Goal: Task Accomplishment & Management: Manage account settings

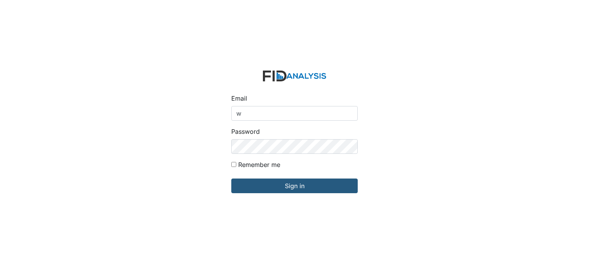
type input "[EMAIL_ADDRESS][DOMAIN_NAME]"
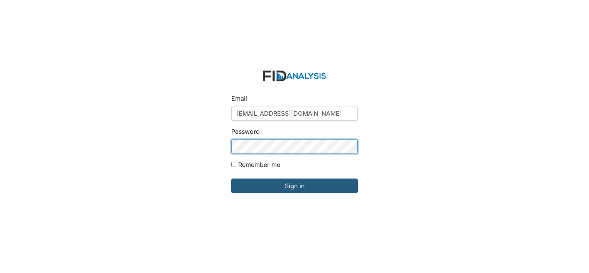
click at [200, 143] on div "Email wraynor@lifeincorporated.com Password Remember me Sign in" at bounding box center [294, 136] width 589 height 273
click at [231, 178] on input "Sign in" at bounding box center [294, 185] width 126 height 15
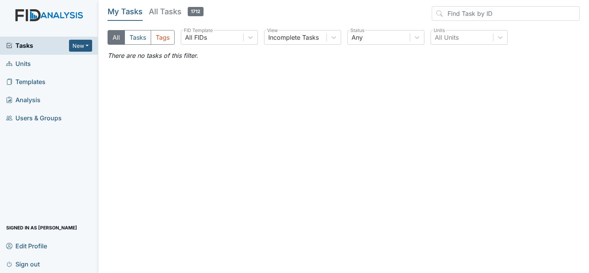
click at [22, 63] on span "Units" at bounding box center [18, 64] width 25 height 12
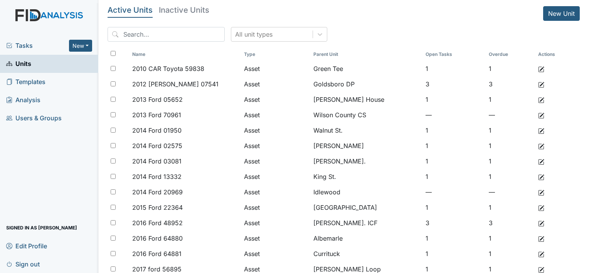
click at [44, 119] on span "Users & Groups" at bounding box center [34, 118] width 56 height 12
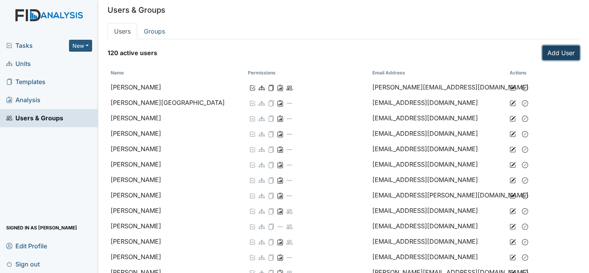
click at [549, 52] on link "Add User" at bounding box center [560, 52] width 37 height 15
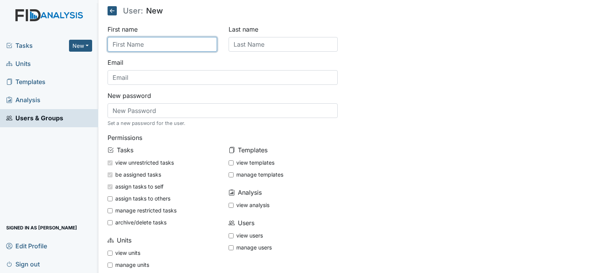
click at [143, 45] on input "text" at bounding box center [162, 44] width 109 height 15
click at [143, 45] on input "A" at bounding box center [162, 44] width 109 height 15
type input "[PERSON_NAME]"
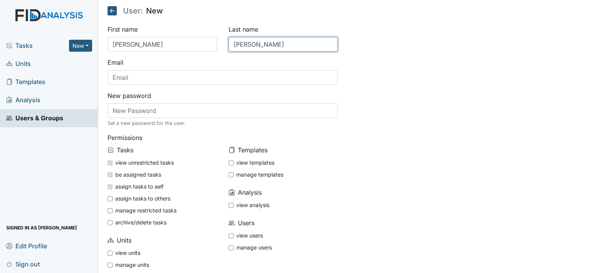
type input "[PERSON_NAME]"
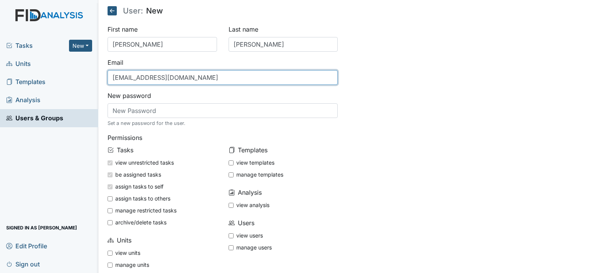
type input "[EMAIL_ADDRESS][DOMAIN_NAME]"
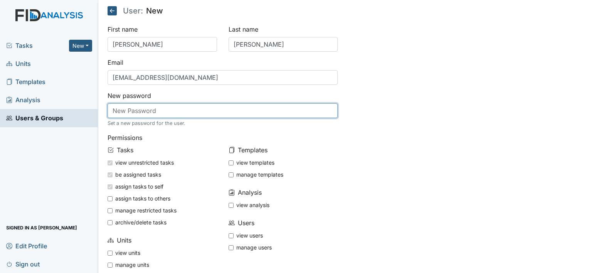
click at [166, 111] on input "text" at bounding box center [223, 110] width 231 height 15
type input "123456"
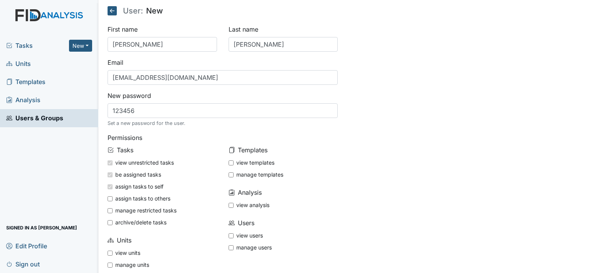
click at [434, 164] on div "First name [PERSON_NAME] Last name [PERSON_NAME] Email [EMAIL_ADDRESS][DOMAIN_N…" at bounding box center [344, 162] width 484 height 274
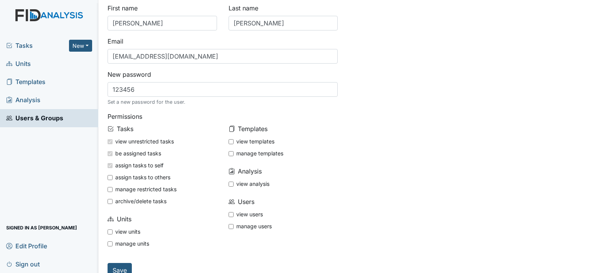
scroll to position [33, 0]
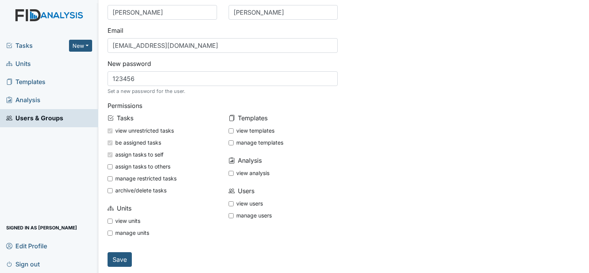
click at [111, 219] on input "view units" at bounding box center [110, 221] width 5 height 5
checkbox input "true"
click at [230, 201] on input "view users" at bounding box center [231, 203] width 5 height 5
checkbox input "true"
click at [229, 171] on input "view analysis" at bounding box center [231, 173] width 5 height 5
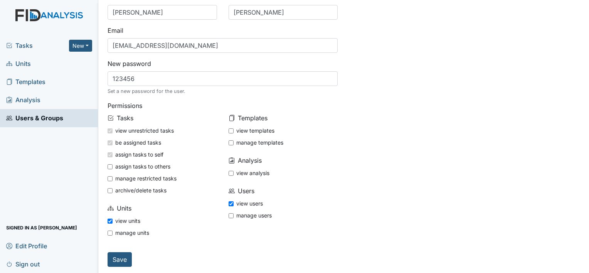
checkbox input "true"
click at [229, 130] on input "view templates" at bounding box center [231, 130] width 5 height 5
checkbox input "true"
click at [118, 252] on input "Save" at bounding box center [120, 259] width 24 height 15
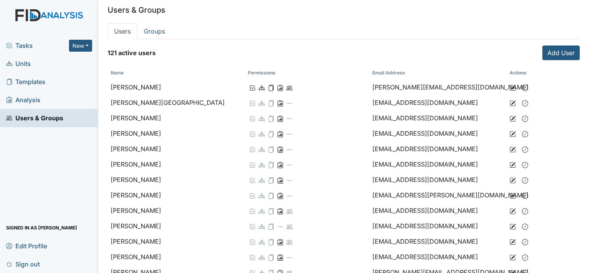
click at [45, 11] on img at bounding box center [49, 22] width 98 height 27
click at [14, 42] on span "Tasks" at bounding box center [37, 45] width 63 height 9
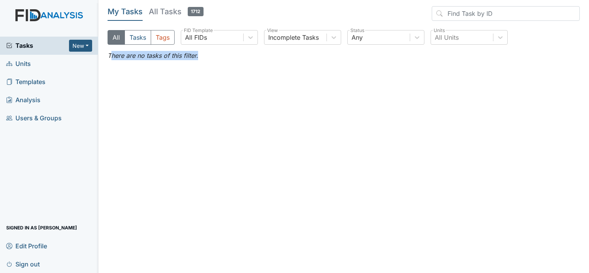
drag, startPoint x: 110, startPoint y: 56, endPoint x: 168, endPoint y: 111, distance: 80.4
click at [247, 195] on main "My Tasks All Tasks 1712 All Tasks Tags All FIDs FID Template Incomplete Tasks V…" at bounding box center [343, 136] width 491 height 273
click at [170, 12] on h5 "All Tasks 1712" at bounding box center [176, 11] width 55 height 11
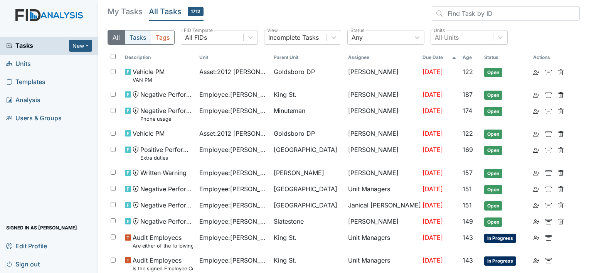
click at [136, 42] on button "Tasks" at bounding box center [138, 37] width 27 height 15
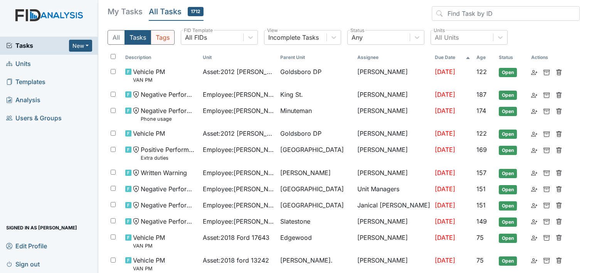
click at [158, 38] on button "Tags" at bounding box center [163, 37] width 24 height 15
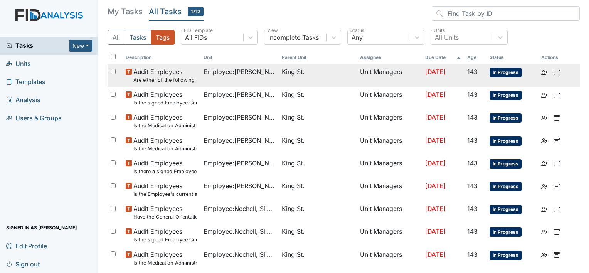
click at [210, 80] on td "Employee : Webb, Loretta" at bounding box center [239, 75] width 78 height 23
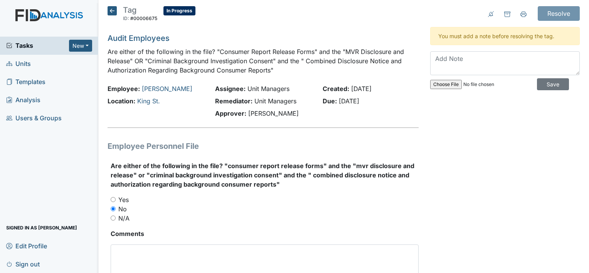
click at [111, 11] on icon at bounding box center [112, 10] width 9 height 9
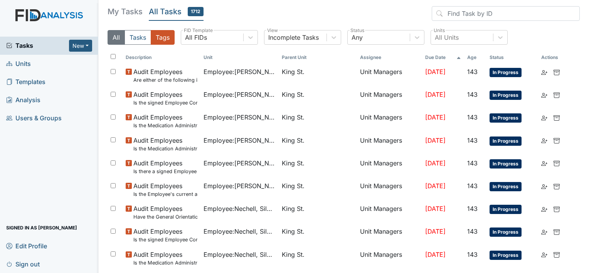
click at [119, 39] on button "All" at bounding box center [116, 37] width 17 height 15
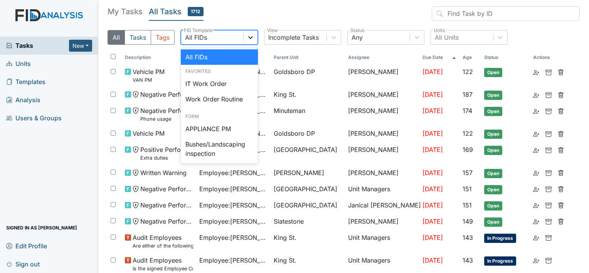
click at [253, 37] on icon at bounding box center [251, 38] width 8 height 8
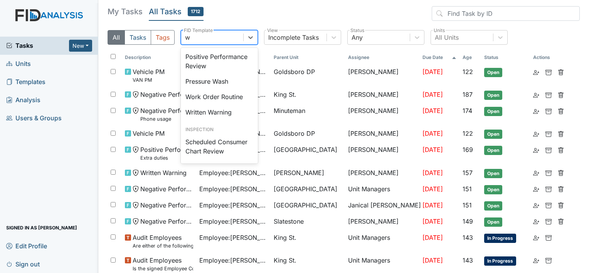
scroll to position [18, 0]
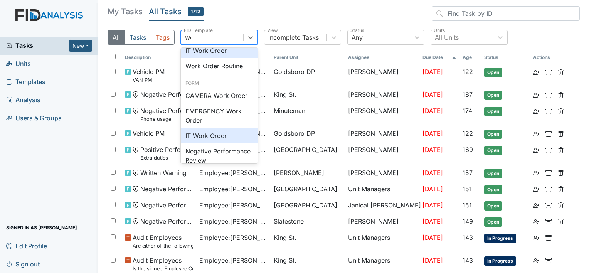
type input "work"
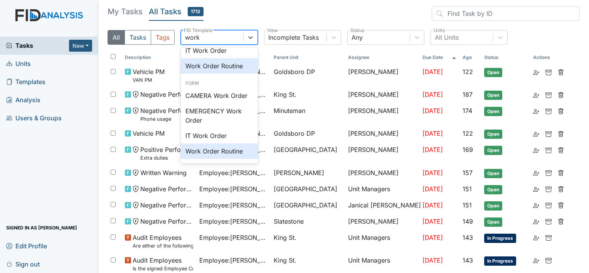
click at [234, 62] on div "Work Order Routine" at bounding box center [219, 65] width 77 height 15
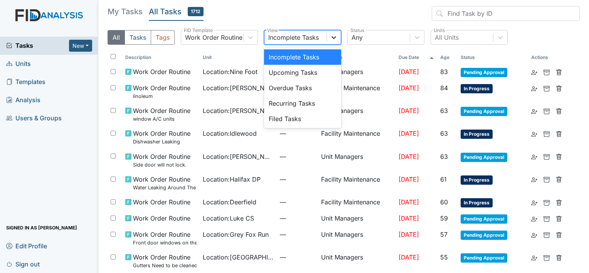
click at [335, 36] on icon at bounding box center [334, 38] width 8 height 8
click at [290, 116] on div "Filed Tasks" at bounding box center [302, 118] width 77 height 15
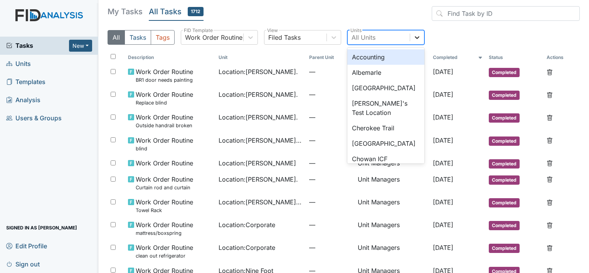
click at [416, 35] on icon at bounding box center [417, 38] width 8 height 8
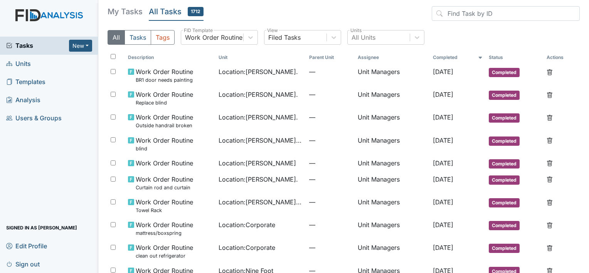
click at [355, 17] on header "My Tasks All Tasks 1712" at bounding box center [344, 15] width 472 height 18
click at [122, 12] on h5 "My Tasks" at bounding box center [125, 11] width 35 height 11
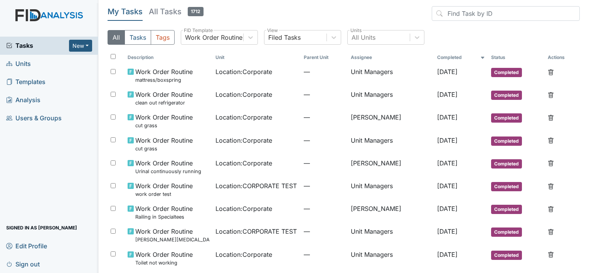
click at [28, 63] on span "Units" at bounding box center [18, 64] width 25 height 12
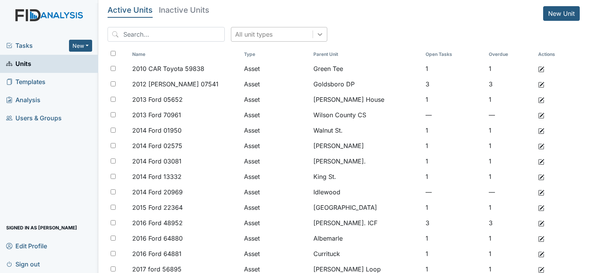
click at [313, 38] on div at bounding box center [320, 34] width 14 height 14
click at [224, 15] on header "Active Units Inactive Units New Unit" at bounding box center [344, 13] width 472 height 15
click at [170, 34] on input "search" at bounding box center [166, 34] width 117 height 15
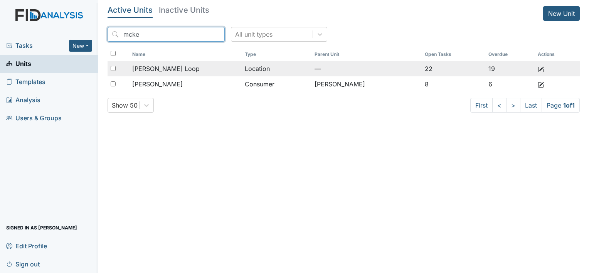
type input "mcke"
click at [174, 62] on td "[PERSON_NAME] Loop" at bounding box center [185, 68] width 113 height 15
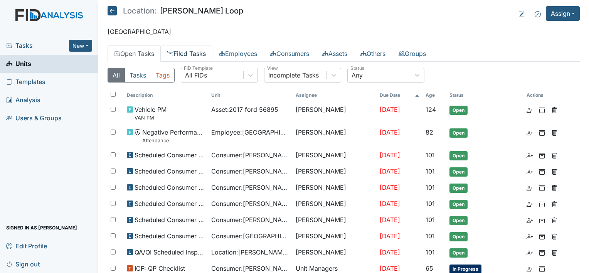
click at [177, 47] on link "Filed Tasks" at bounding box center [187, 53] width 52 height 16
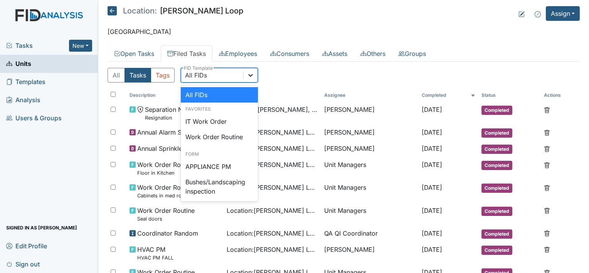
click at [252, 72] on icon at bounding box center [251, 75] width 8 height 8
click at [343, 96] on th "Assignee" at bounding box center [370, 95] width 98 height 13
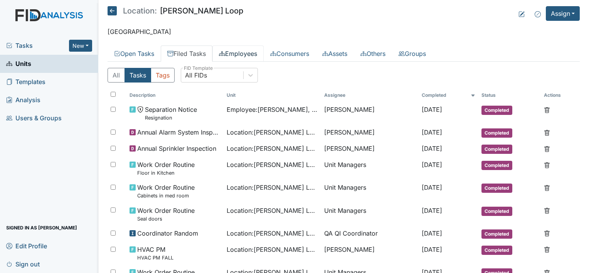
click at [244, 53] on link "Employees" at bounding box center [237, 53] width 51 height 16
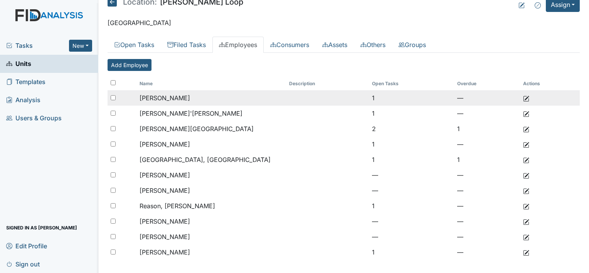
scroll to position [14, 0]
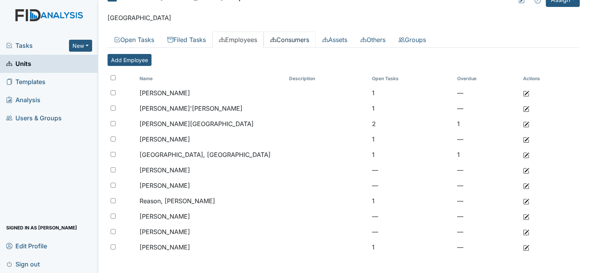
click at [285, 43] on link "Consumers" at bounding box center [290, 40] width 52 height 16
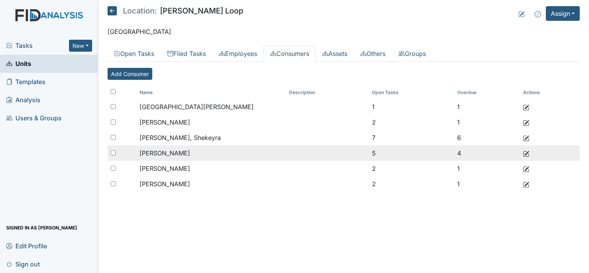
click at [180, 151] on span "Funchess, Charity" at bounding box center [165, 153] width 50 height 8
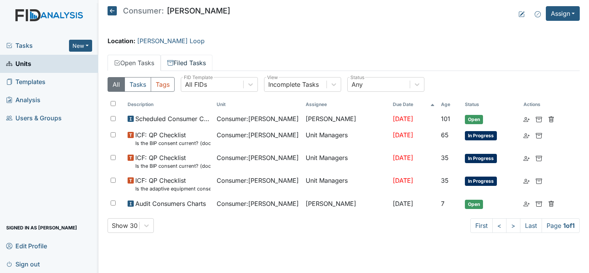
click at [183, 62] on link "Filed Tasks" at bounding box center [187, 63] width 52 height 16
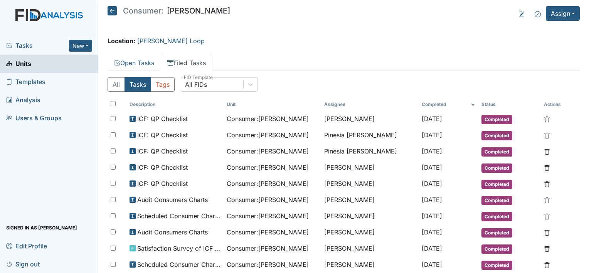
click at [153, 45] on div "Location: McKeel Loop" at bounding box center [344, 40] width 472 height 9
click at [153, 42] on link "[PERSON_NAME] Loop" at bounding box center [170, 41] width 67 height 8
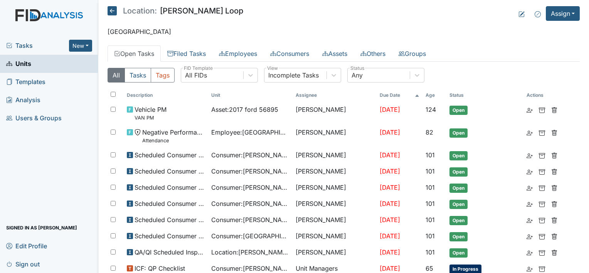
click at [25, 80] on span "Templates" at bounding box center [25, 82] width 39 height 12
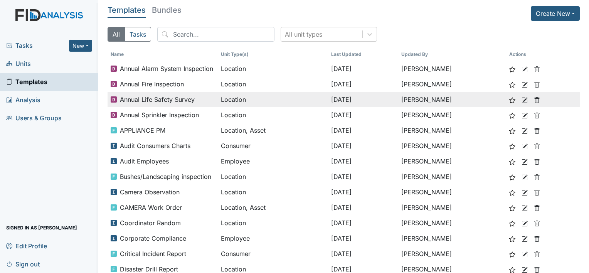
click at [160, 100] on span "Annual Life Safety Survey" at bounding box center [157, 99] width 75 height 9
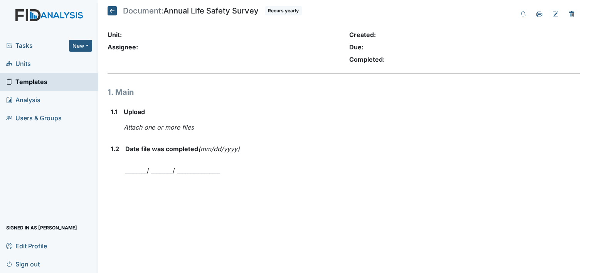
click at [113, 10] on icon at bounding box center [112, 10] width 9 height 9
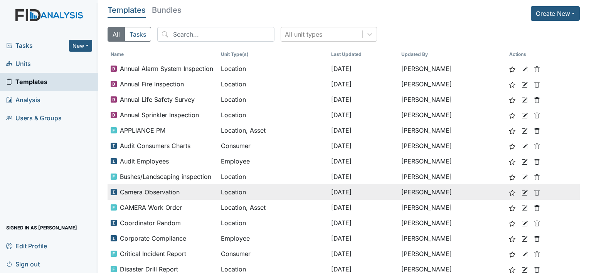
click at [180, 192] on div "Camera Observation" at bounding box center [163, 191] width 104 height 9
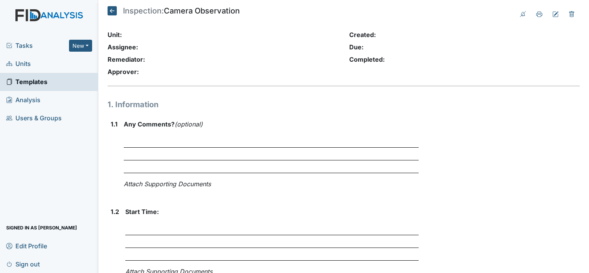
click at [113, 10] on icon at bounding box center [112, 10] width 9 height 9
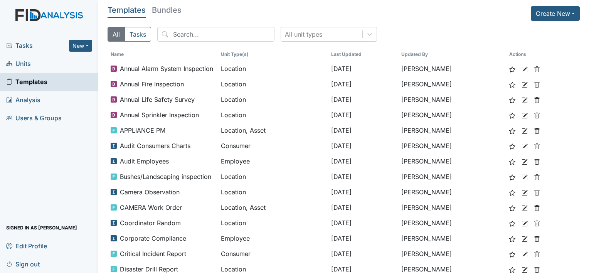
click at [30, 48] on span "Tasks" at bounding box center [37, 45] width 63 height 9
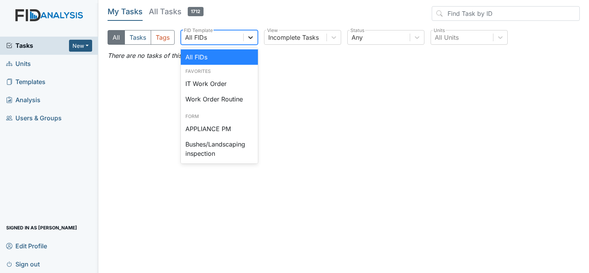
click at [248, 34] on icon at bounding box center [251, 38] width 8 height 8
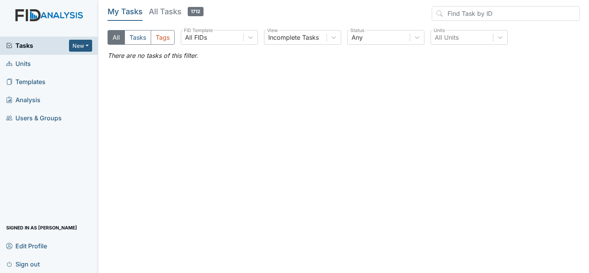
click at [23, 82] on span "Templates" at bounding box center [25, 82] width 39 height 12
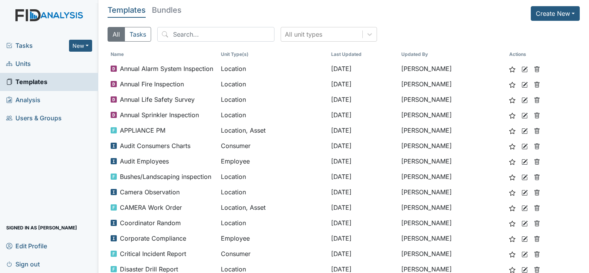
click at [38, 96] on span "Analysis" at bounding box center [23, 100] width 34 height 12
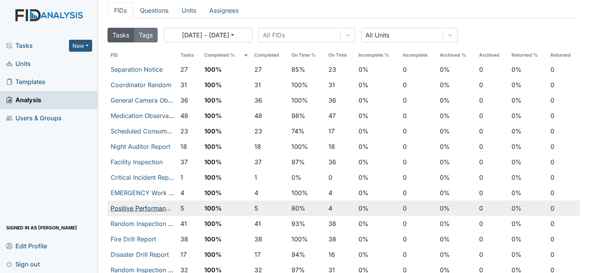
scroll to position [39, 0]
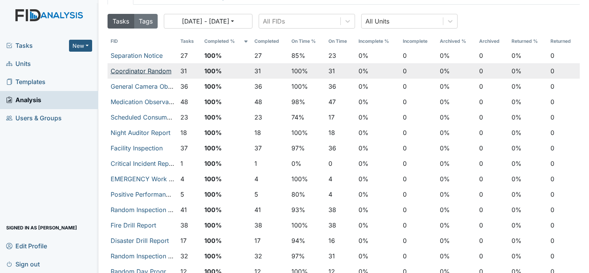
click at [141, 71] on link "Coordinator Random" at bounding box center [141, 71] width 61 height 8
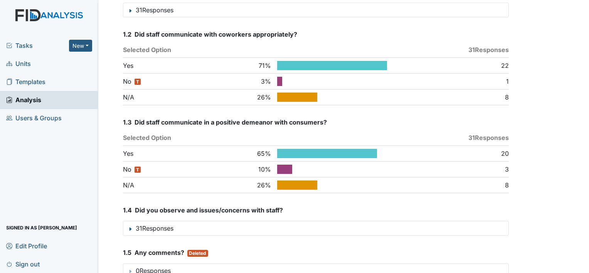
scroll to position [154, 0]
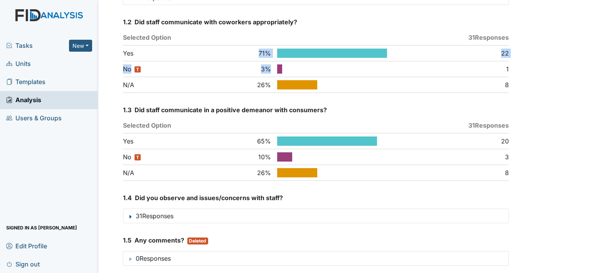
drag, startPoint x: 242, startPoint y: 54, endPoint x: 367, endPoint y: 75, distance: 126.3
click at [367, 75] on div "Yes 71 % 22 No 3 % 1 N/A 26 % 8" at bounding box center [316, 69] width 386 height 48
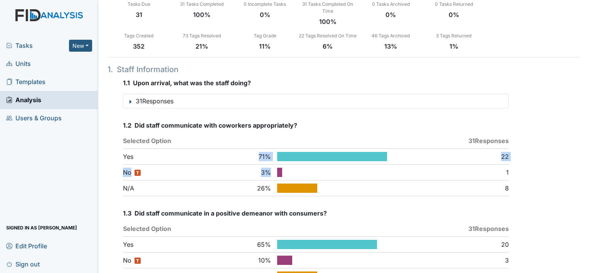
scroll to position [39, 0]
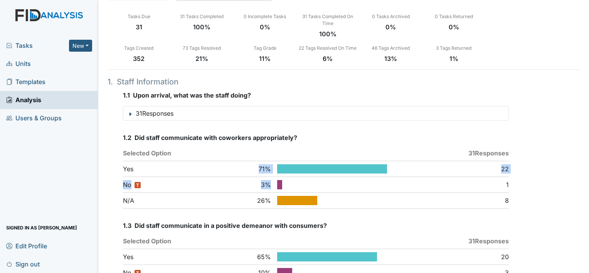
click at [136, 186] on use at bounding box center [138, 185] width 6 height 6
click at [138, 182] on use at bounding box center [138, 185] width 6 height 6
drag, startPoint x: 121, startPoint y: 199, endPoint x: 160, endPoint y: 207, distance: 38.9
click at [160, 207] on div "1 . 2 Did staff communicate with coworkers appropriately? Selected Option 31 Re…" at bounding box center [314, 171] width 389 height 76
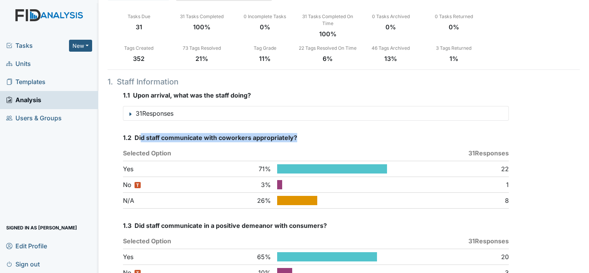
drag, startPoint x: 154, startPoint y: 140, endPoint x: 298, endPoint y: 137, distance: 143.8
click at [298, 137] on div "1 . 2 Did staff communicate with coworkers appropriately?" at bounding box center [316, 137] width 386 height 9
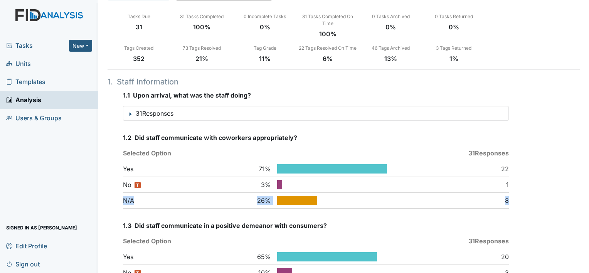
drag, startPoint x: 122, startPoint y: 201, endPoint x: 504, endPoint y: 195, distance: 382.4
drag, startPoint x: 123, startPoint y: 182, endPoint x: 185, endPoint y: 167, distance: 64.3
click at [254, 182] on div "No 3 % 1" at bounding box center [316, 185] width 386 height 16
click at [135, 183] on use at bounding box center [138, 185] width 6 height 6
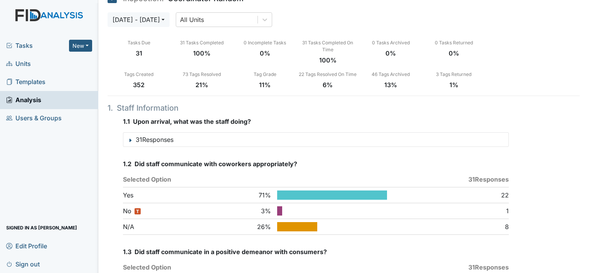
scroll to position [0, 0]
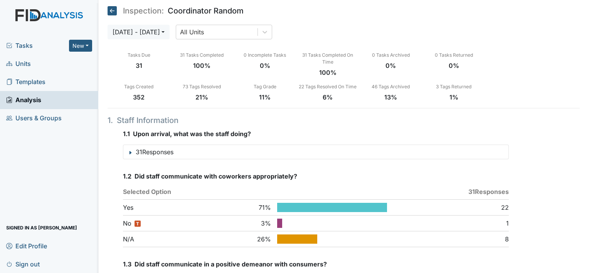
click at [116, 11] on icon at bounding box center [112, 10] width 9 height 9
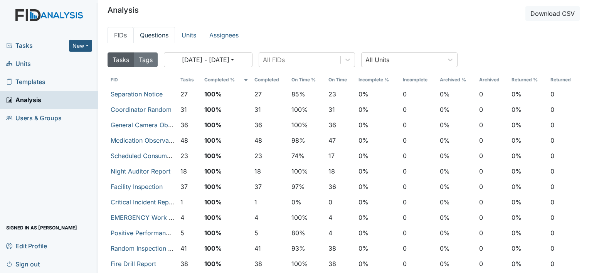
click at [162, 32] on link "Questions" at bounding box center [154, 35] width 42 height 16
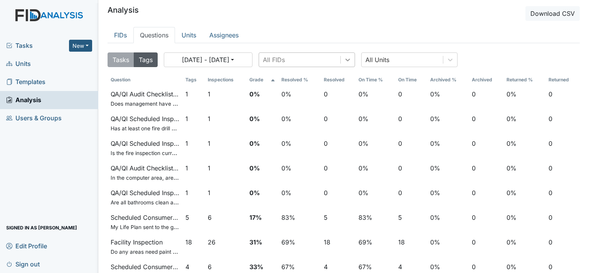
click at [350, 58] on icon at bounding box center [348, 60] width 8 height 8
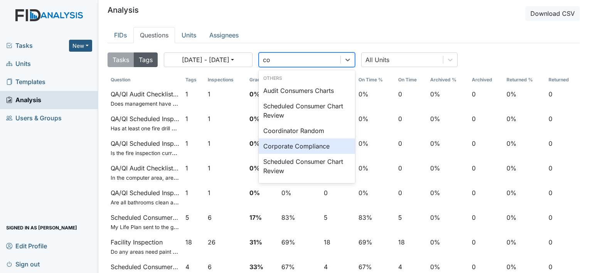
type input "coo"
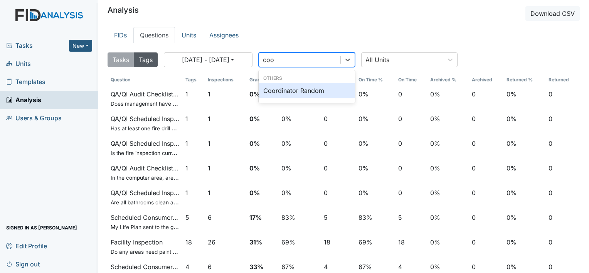
click at [301, 93] on div "Coordinator Random" at bounding box center [307, 90] width 96 height 15
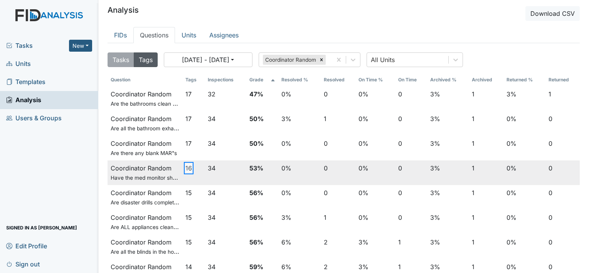
click at [187, 166] on button "16" at bounding box center [188, 167] width 7 height 9
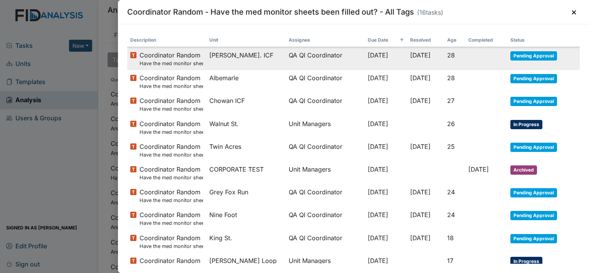
click at [316, 61] on td "QA QI Coordinator" at bounding box center [325, 58] width 79 height 23
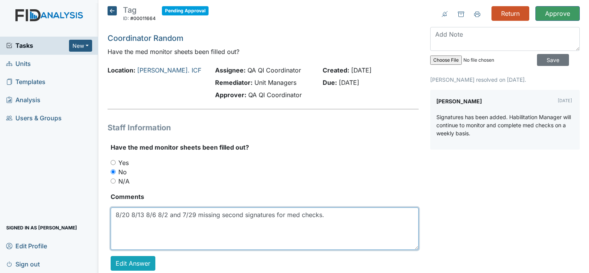
drag, startPoint x: 116, startPoint y: 216, endPoint x: 332, endPoint y: 219, distance: 215.9
click at [332, 219] on textarea "8/20 8/13 8/6 8/2 and 7/29 missing second signatures for med checks." at bounding box center [265, 228] width 308 height 42
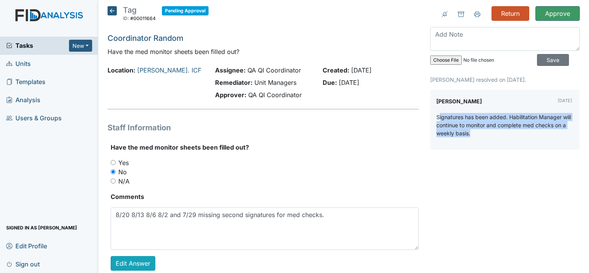
drag, startPoint x: 435, startPoint y: 118, endPoint x: 536, endPoint y: 133, distance: 102.5
click at [536, 133] on p "Signatures has been added. Habilitation Manager will continue to monitor and co…" at bounding box center [504, 125] width 137 height 24
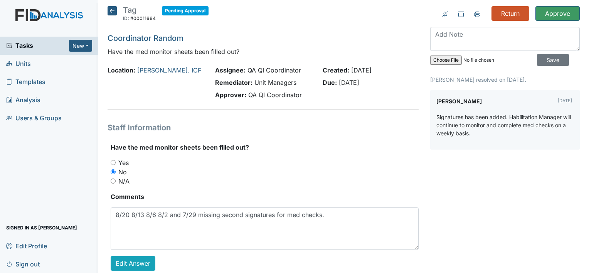
drag, startPoint x: 230, startPoint y: 94, endPoint x: 375, endPoint y: 71, distance: 147.2
click at [375, 71] on div "Created: Sep 1, 2025" at bounding box center [371, 70] width 96 height 9
drag, startPoint x: 244, startPoint y: 68, endPoint x: 287, endPoint y: 69, distance: 43.2
click at [287, 69] on div "Assignee: QA QI Coordinator" at bounding box center [263, 70] width 96 height 9
drag, startPoint x: 325, startPoint y: 81, endPoint x: 370, endPoint y: 86, distance: 45.0
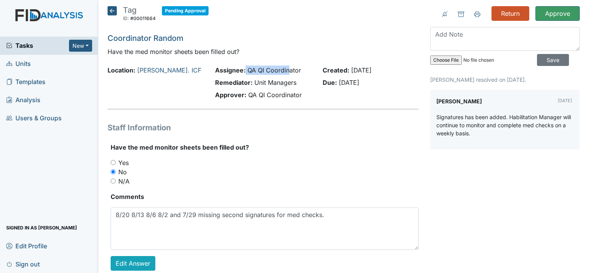
click at [370, 86] on div "Due: Sep 15, 2025" at bounding box center [371, 82] width 96 height 9
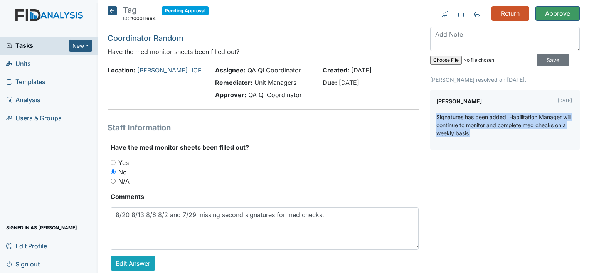
drag, startPoint x: 433, startPoint y: 117, endPoint x: 570, endPoint y: 137, distance: 138.4
click at [570, 137] on div "Tyisha Leary Sep 03, 2025 Signatures has been added. Habilitation Manager will …" at bounding box center [505, 120] width 150 height 60
click at [156, 72] on link "Luke St. ICF" at bounding box center [169, 70] width 64 height 8
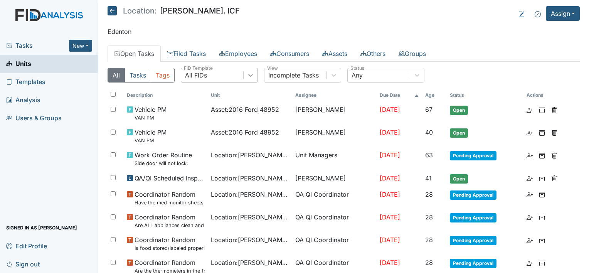
click at [256, 76] on div at bounding box center [251, 75] width 14 height 14
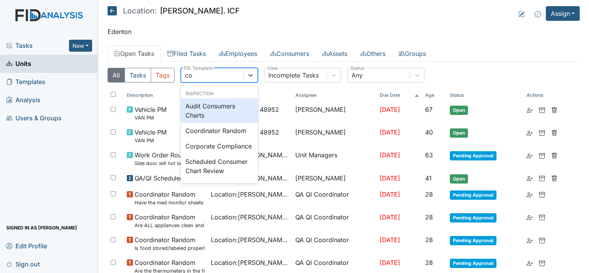
type input "coo"
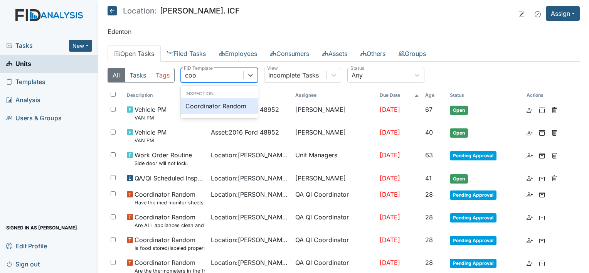
click at [240, 107] on div "Coordinator Random" at bounding box center [219, 105] width 77 height 15
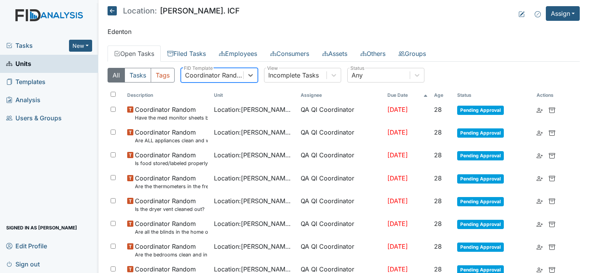
click at [29, 100] on span "Analysis" at bounding box center [23, 100] width 34 height 12
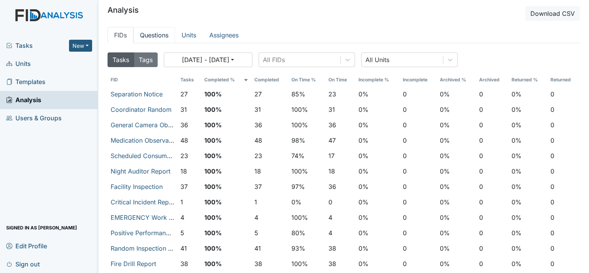
click at [159, 35] on link "Questions" at bounding box center [154, 35] width 42 height 16
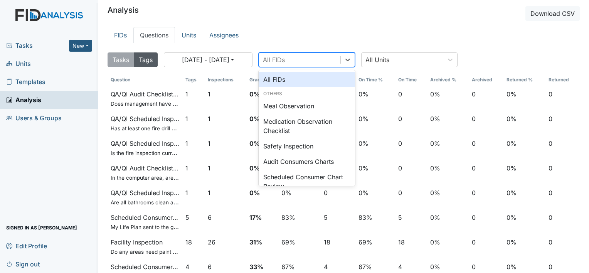
click at [293, 63] on div "All FIDs" at bounding box center [299, 60] width 81 height 14
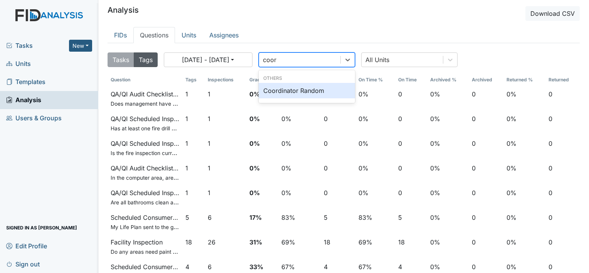
type input "coord"
click at [300, 88] on div "Coordinator Random" at bounding box center [307, 90] width 96 height 15
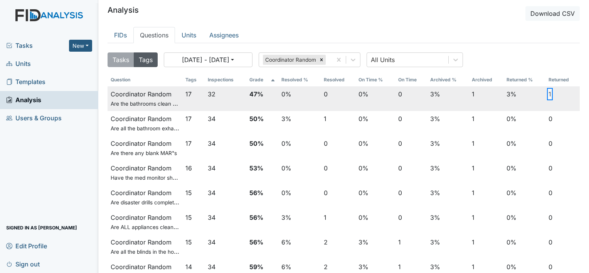
click at [549, 93] on button "1" at bounding box center [550, 93] width 3 height 9
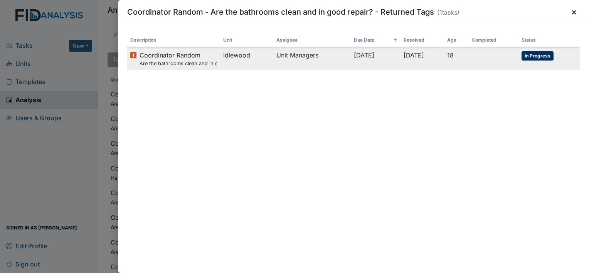
click at [237, 60] on td "Idlewood" at bounding box center [246, 58] width 53 height 23
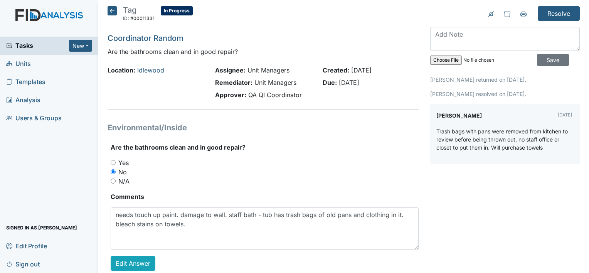
click at [112, 10] on icon at bounding box center [112, 10] width 9 height 9
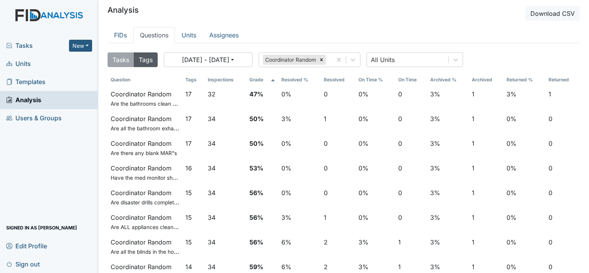
click at [184, 21] on main "Analysis Download CSV FIDs Questions Units Assignees Tasks Tags [DATE] - [DATE]…" at bounding box center [343, 136] width 491 height 273
click at [194, 32] on link "Units" at bounding box center [189, 35] width 28 height 16
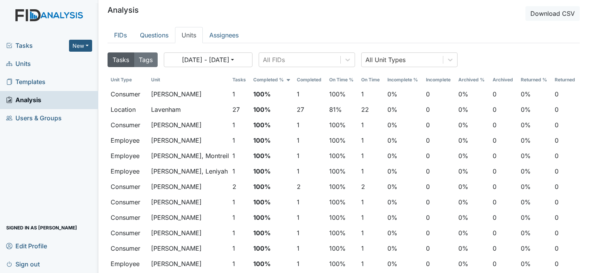
click at [21, 63] on span "Units" at bounding box center [18, 64] width 25 height 12
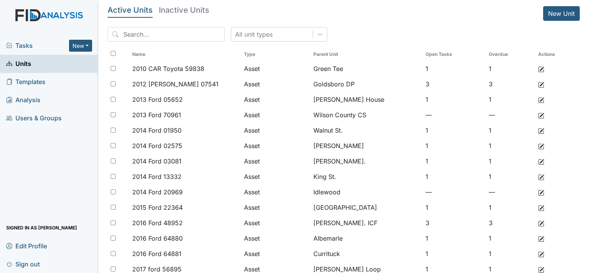
click at [38, 84] on span "Templates" at bounding box center [25, 82] width 39 height 12
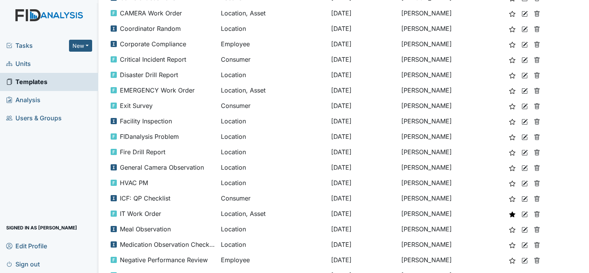
scroll to position [231, 0]
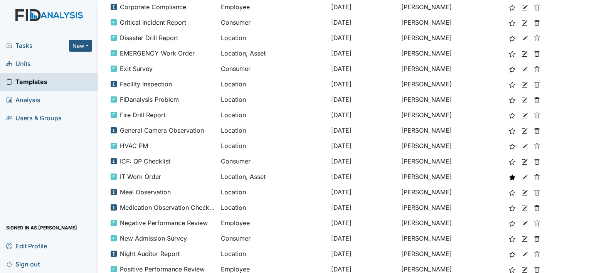
click at [26, 266] on span "Sign out" at bounding box center [23, 264] width 34 height 12
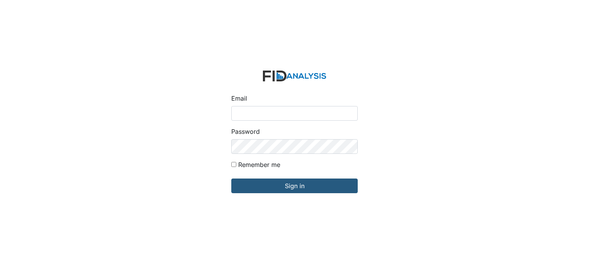
click at [243, 116] on input "Email" at bounding box center [294, 113] width 126 height 15
type input "[EMAIL_ADDRESS][DOMAIN_NAME]"
click at [241, 201] on form "Email aconrad@lifeincorporated.com Password Remember me Sign in" at bounding box center [294, 136] width 139 height 145
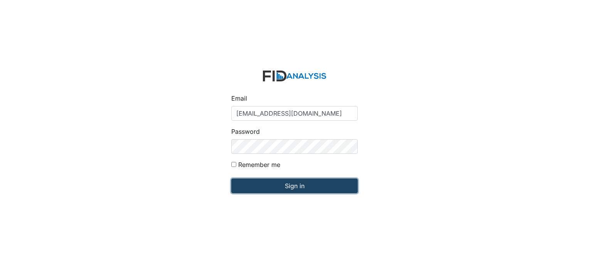
click at [247, 182] on input "Sign in" at bounding box center [294, 185] width 126 height 15
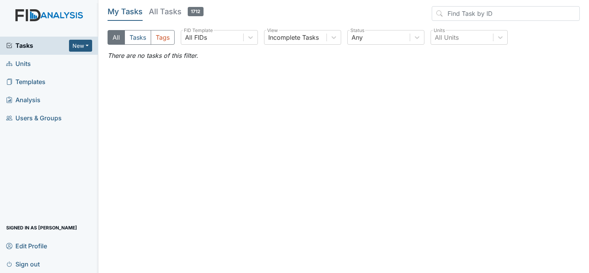
click at [33, 244] on span "Edit Profile" at bounding box center [26, 246] width 41 height 12
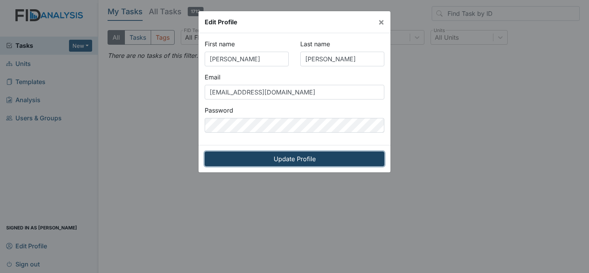
click at [218, 161] on input "Update Profile" at bounding box center [295, 158] width 180 height 15
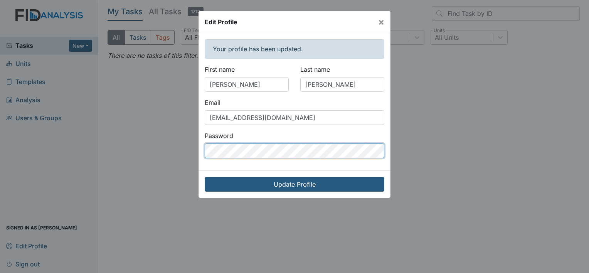
click at [198, 151] on div "Edit Profile × Your profile has been updated. First name [PERSON_NAME] Last nam…" at bounding box center [294, 104] width 193 height 187
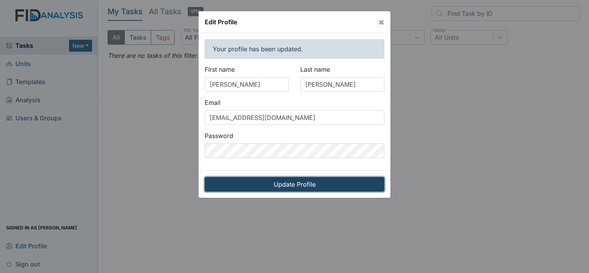
click at [371, 183] on input "Update Profile" at bounding box center [295, 184] width 180 height 15
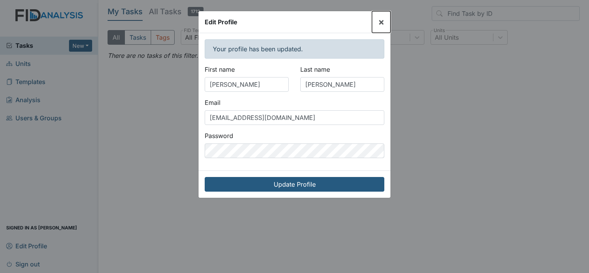
click at [384, 22] on span "×" at bounding box center [381, 21] width 6 height 11
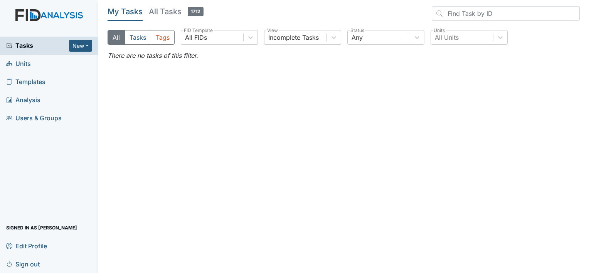
click at [164, 12] on h5 "All Tasks 1712" at bounding box center [176, 11] width 55 height 11
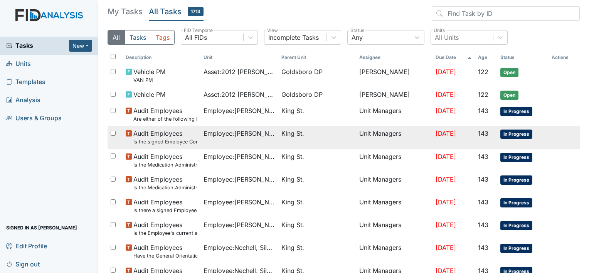
click at [114, 132] on input "checkbox" at bounding box center [113, 133] width 5 height 5
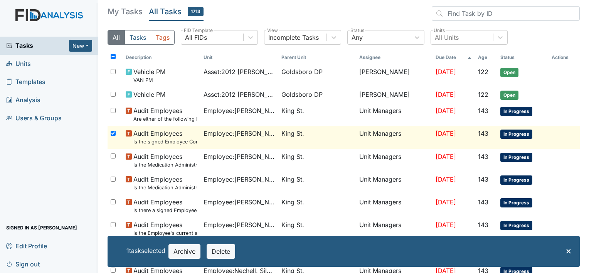
click at [114, 133] on input "checkbox" at bounding box center [113, 133] width 5 height 5
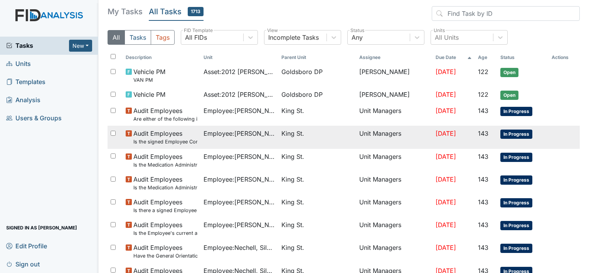
click at [114, 133] on input "checkbox" at bounding box center [113, 133] width 5 height 5
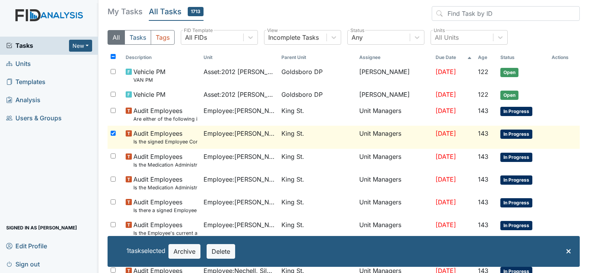
click at [114, 133] on input "checkbox" at bounding box center [113, 133] width 5 height 5
checkbox input "false"
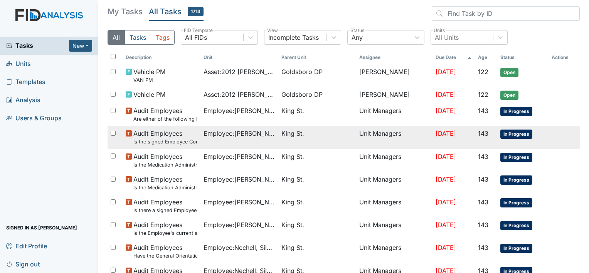
click at [165, 133] on span "Audit Employees Is the signed Employee Confidentiality Agreement in the file (H…" at bounding box center [165, 137] width 64 height 17
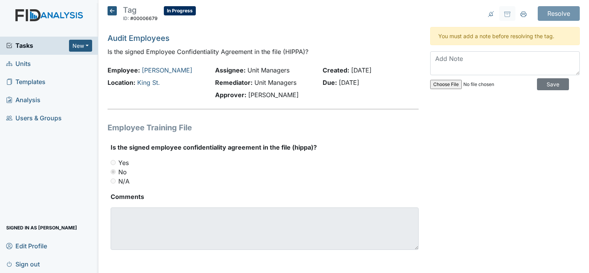
click at [111, 12] on icon at bounding box center [112, 10] width 9 height 9
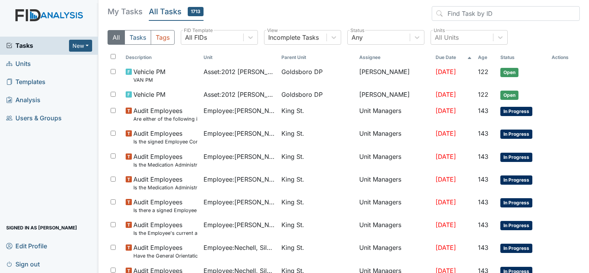
click at [40, 79] on span "Templates" at bounding box center [25, 82] width 39 height 12
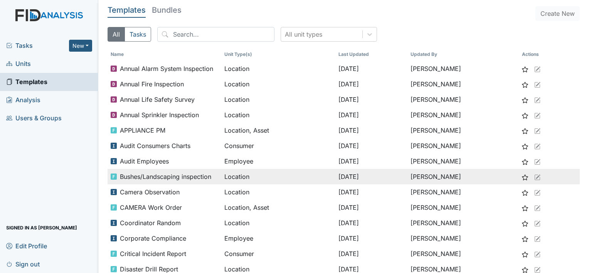
scroll to position [39, 0]
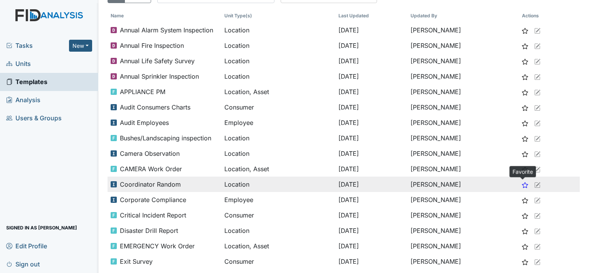
click at [522, 185] on icon at bounding box center [525, 185] width 6 height 6
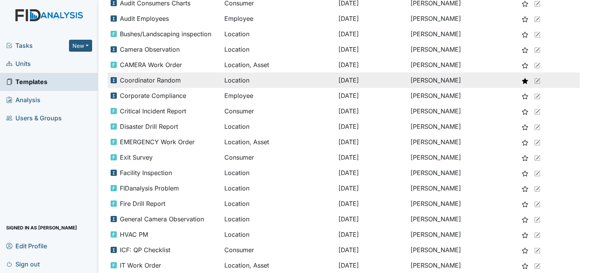
scroll to position [143, 0]
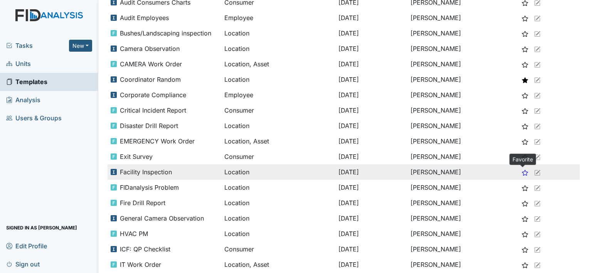
click at [522, 172] on icon at bounding box center [525, 173] width 6 height 6
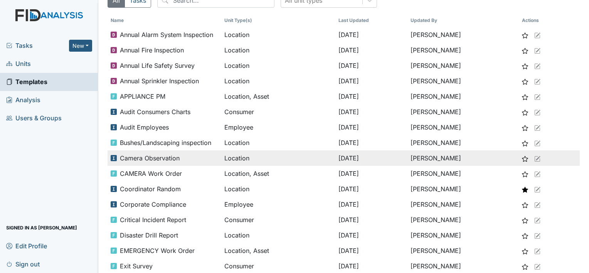
scroll to position [0, 0]
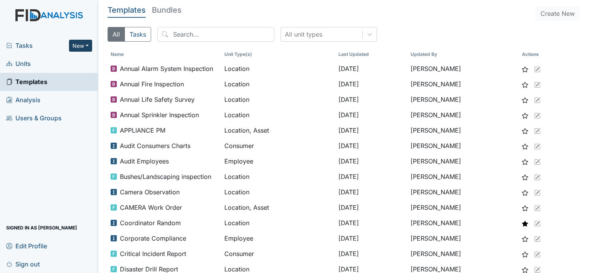
click at [79, 47] on button "New" at bounding box center [80, 46] width 23 height 12
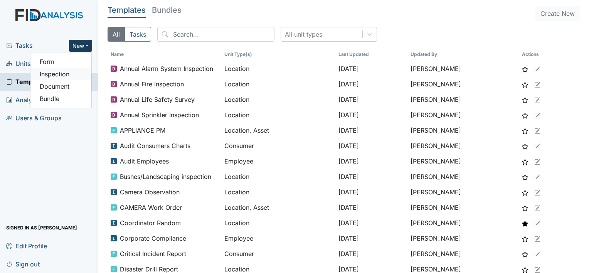
click at [71, 74] on link "Inspection" at bounding box center [60, 74] width 61 height 12
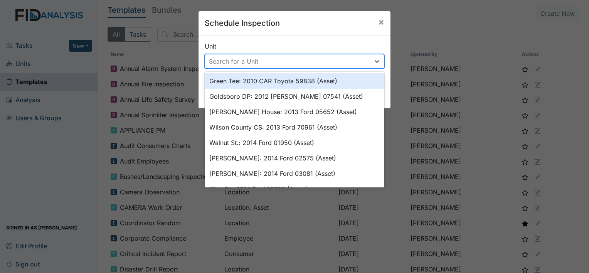
click at [257, 63] on div "Search for a Unit" at bounding box center [287, 61] width 165 height 14
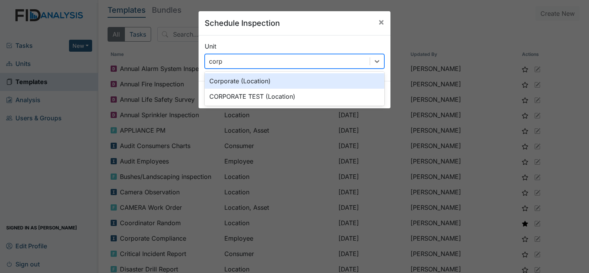
type input "corpo"
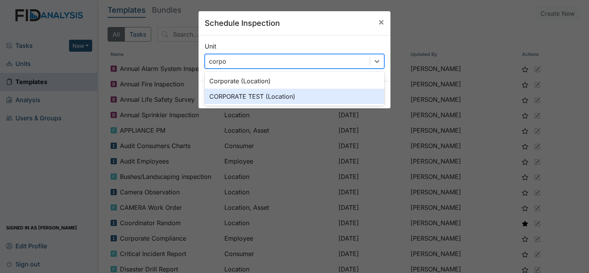
click at [268, 93] on div "CORPORATE TEST (Location)" at bounding box center [295, 96] width 180 height 15
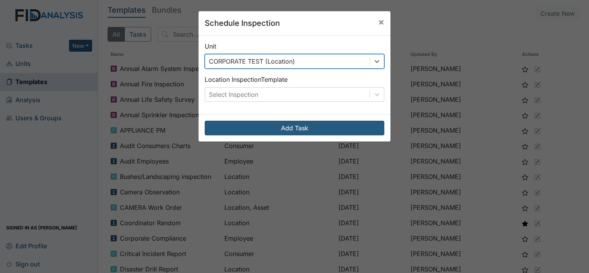
click at [268, 93] on div "Select Inspection" at bounding box center [287, 95] width 165 height 14
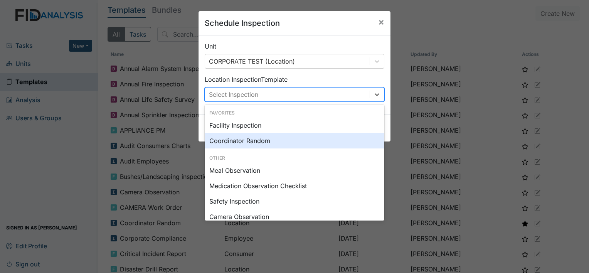
click at [261, 137] on div "Coordinator Random" at bounding box center [295, 140] width 180 height 15
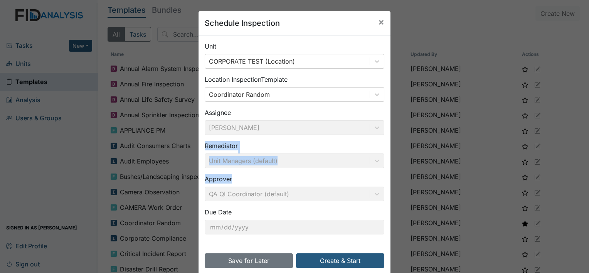
drag, startPoint x: 261, startPoint y: 137, endPoint x: 299, endPoint y: 172, distance: 51.6
click at [299, 172] on div "Unit CORPORATE TEST (Location) Location Inspection Template Coordinator Random …" at bounding box center [295, 140] width 192 height 211
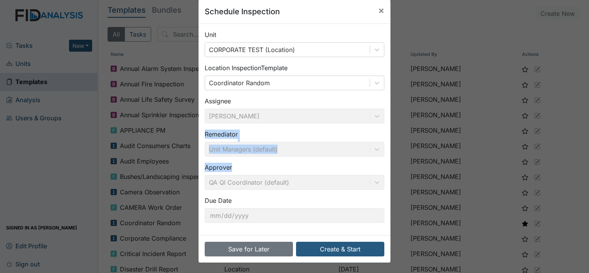
scroll to position [12, 0]
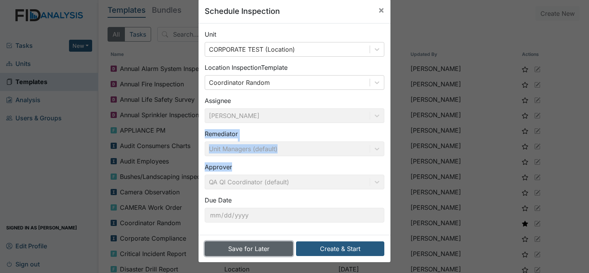
click at [262, 249] on button "Save for Later" at bounding box center [249, 248] width 88 height 15
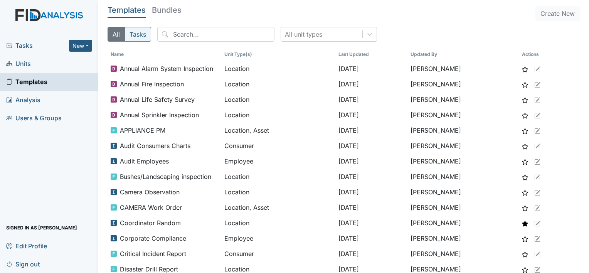
click at [145, 38] on button "Tasks" at bounding box center [138, 34] width 27 height 15
click at [116, 37] on button "All" at bounding box center [116, 34] width 17 height 15
click at [23, 46] on span "Tasks" at bounding box center [37, 45] width 63 height 9
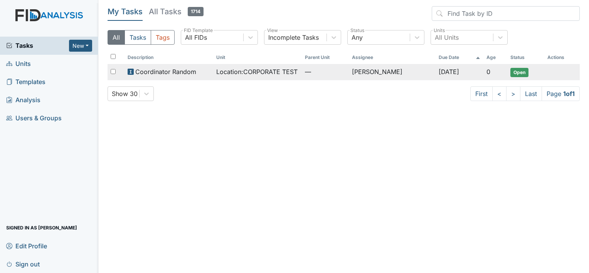
click at [519, 72] on span "Open" at bounding box center [519, 72] width 18 height 9
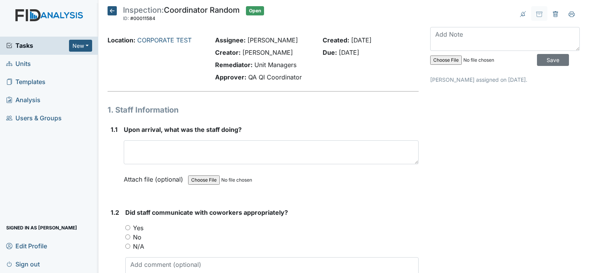
click at [26, 48] on span "Tasks" at bounding box center [37, 45] width 63 height 9
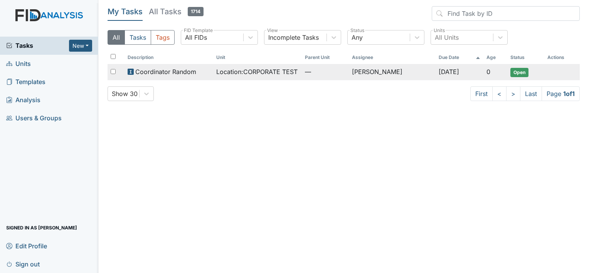
click at [213, 74] on td "Location : CORPORATE TEST" at bounding box center [257, 72] width 89 height 16
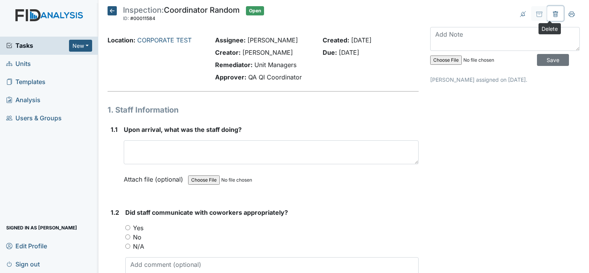
click at [552, 15] on icon at bounding box center [555, 14] width 6 height 6
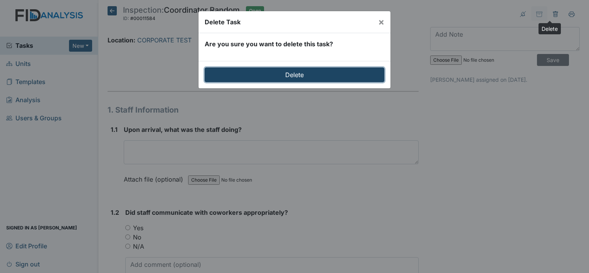
click at [268, 76] on input "Delete" at bounding box center [295, 74] width 180 height 15
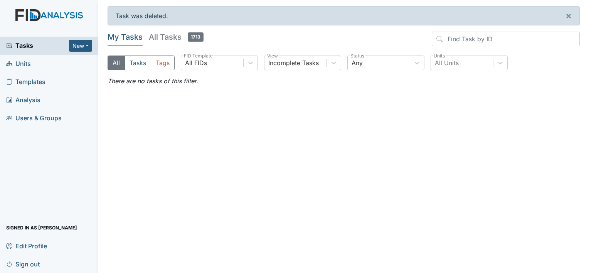
click at [30, 263] on span "Sign out" at bounding box center [23, 264] width 34 height 12
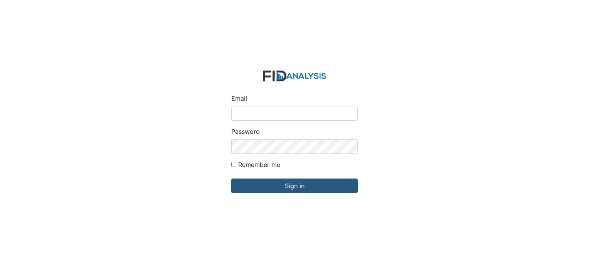
type input "[EMAIL_ADDRESS][DOMAIN_NAME]"
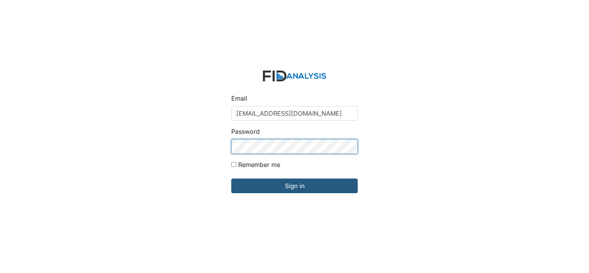
click at [204, 162] on div "Email [EMAIL_ADDRESS][DOMAIN_NAME] Password Remember me Sign in" at bounding box center [294, 136] width 589 height 273
click at [231, 178] on input "Sign in" at bounding box center [294, 185] width 126 height 15
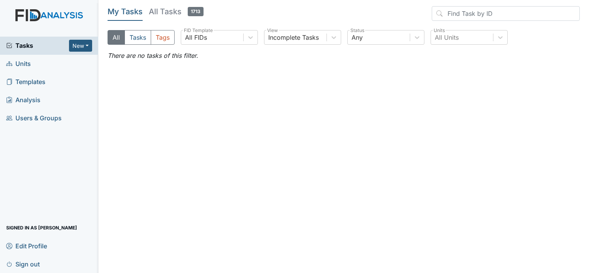
click at [33, 121] on span "Users & Groups" at bounding box center [34, 118] width 56 height 12
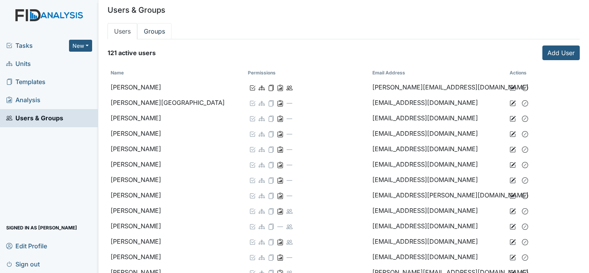
click at [154, 28] on link "Groups" at bounding box center [154, 31] width 34 height 16
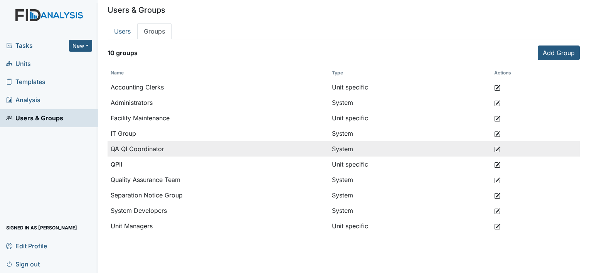
click at [496, 148] on icon at bounding box center [497, 149] width 6 height 6
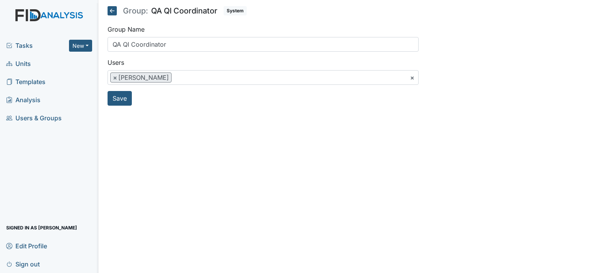
scroll to position [140, 0]
click at [192, 74] on ul "× × [PERSON_NAME]" at bounding box center [263, 78] width 310 height 14
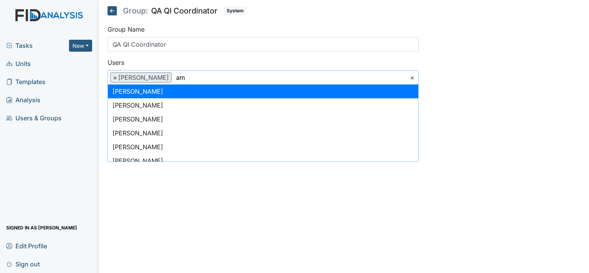
scroll to position [0, 0]
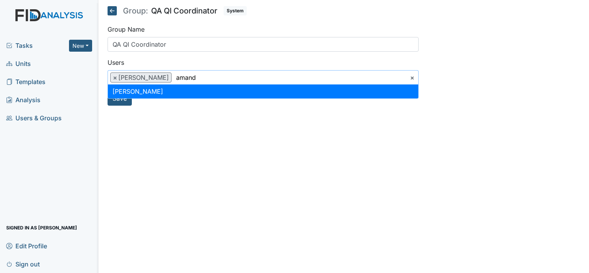
type input "amand"
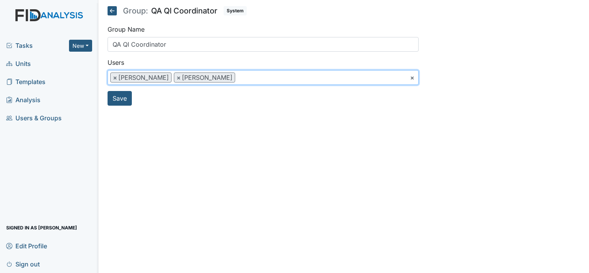
scroll to position [163, 0]
click at [122, 96] on button "Save" at bounding box center [120, 98] width 24 height 15
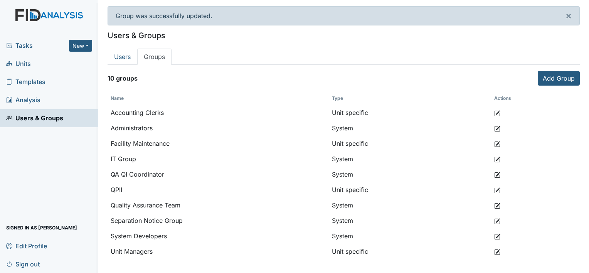
click at [19, 182] on div "Tasks New Form Inspection Document Bundle Units Templates Analysis Users & Grou…" at bounding box center [49, 155] width 98 height 236
click at [23, 49] on span "Tasks" at bounding box center [37, 45] width 63 height 9
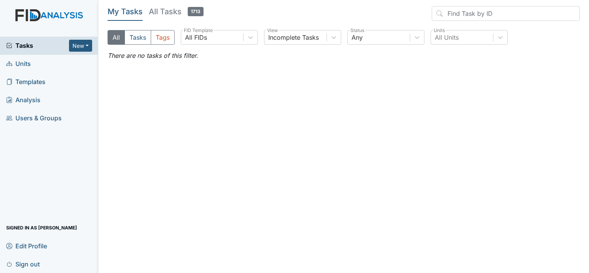
click at [24, 64] on span "Units" at bounding box center [18, 64] width 25 height 12
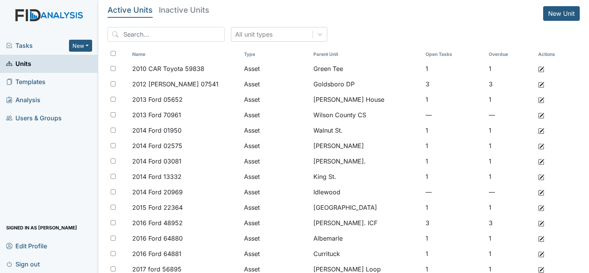
click at [40, 118] on span "Users & Groups" at bounding box center [34, 118] width 56 height 12
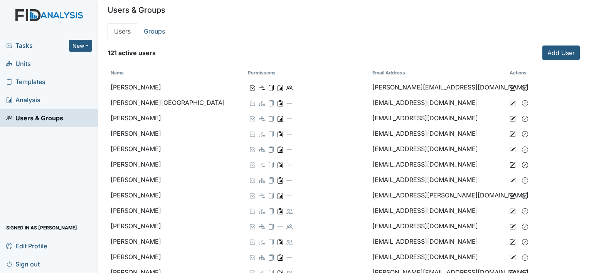
click at [36, 43] on span "Tasks" at bounding box center [37, 45] width 63 height 9
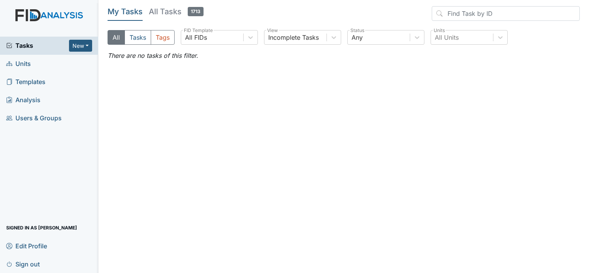
click at [28, 59] on span "Units" at bounding box center [18, 64] width 25 height 12
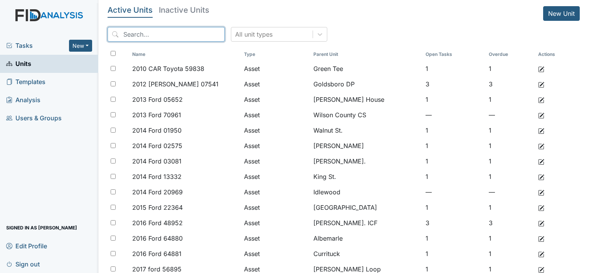
click at [173, 38] on input "search" at bounding box center [166, 34] width 117 height 15
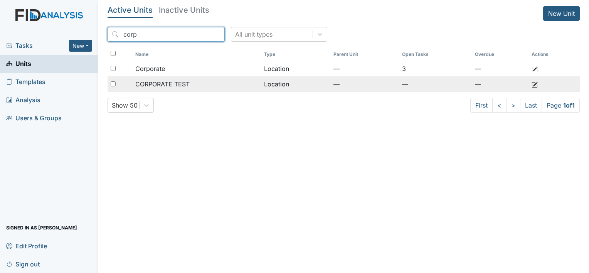
type input "corp"
click at [177, 86] on span "CORPORATE TEST" at bounding box center [162, 83] width 54 height 9
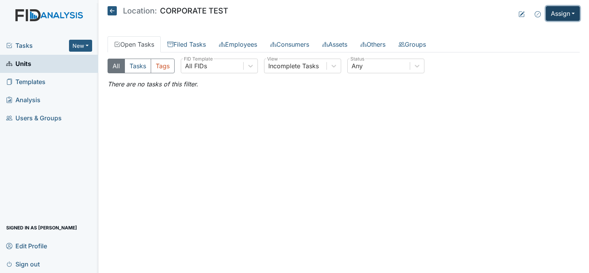
click at [558, 13] on button "Assign" at bounding box center [563, 13] width 34 height 15
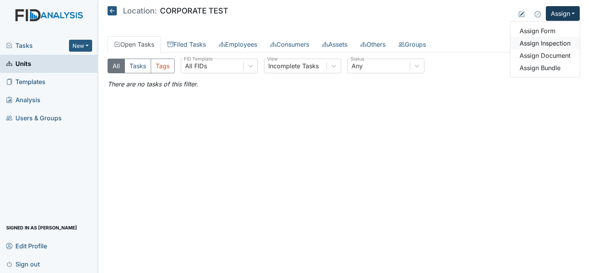
click at [537, 43] on link "Assign Inspection" at bounding box center [544, 43] width 69 height 12
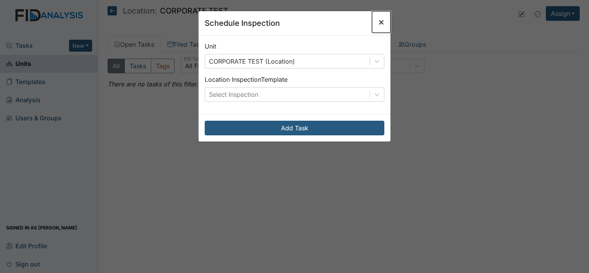
click at [378, 23] on span "×" at bounding box center [381, 21] width 6 height 11
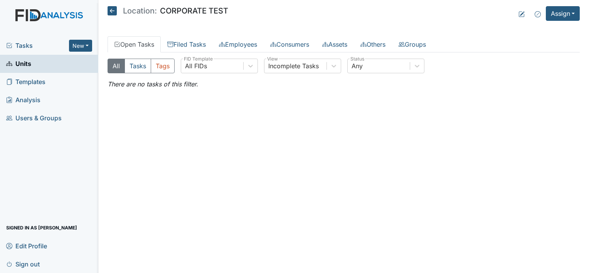
click at [24, 63] on span "Units" at bounding box center [18, 64] width 25 height 12
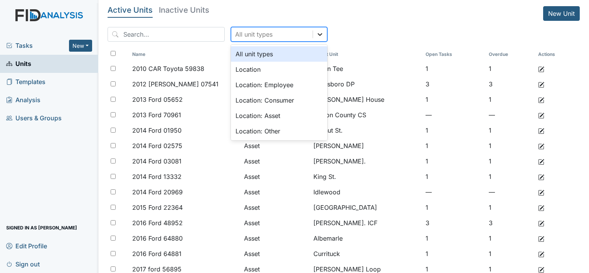
drag, startPoint x: 304, startPoint y: 32, endPoint x: 302, endPoint y: 38, distance: 6.1
click at [316, 33] on icon at bounding box center [320, 34] width 8 height 8
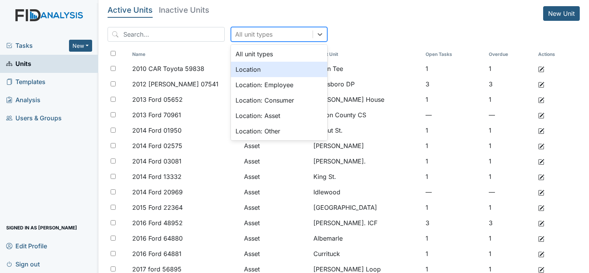
click at [267, 74] on div "Location" at bounding box center [279, 69] width 96 height 15
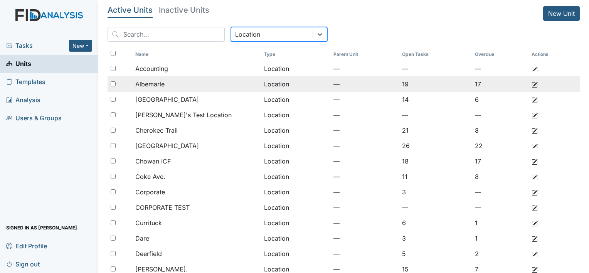
click at [113, 81] on input "checkbox" at bounding box center [113, 83] width 5 height 5
checkbox input "true"
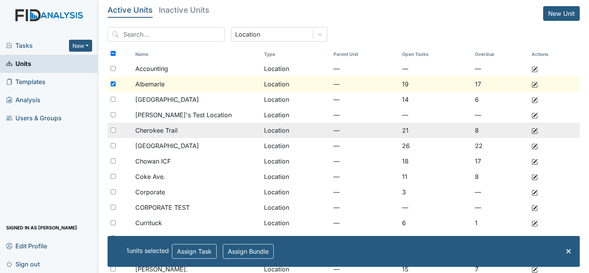
drag, startPoint x: 114, startPoint y: 99, endPoint x: 115, endPoint y: 131, distance: 32.4
click at [114, 99] on input "checkbox" at bounding box center [113, 99] width 5 height 5
checkbox input "true"
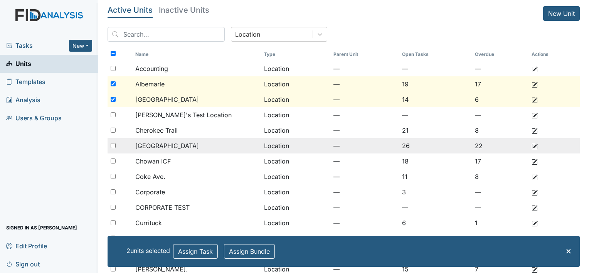
click at [113, 146] on input "checkbox" at bounding box center [113, 145] width 5 height 5
checkbox input "true"
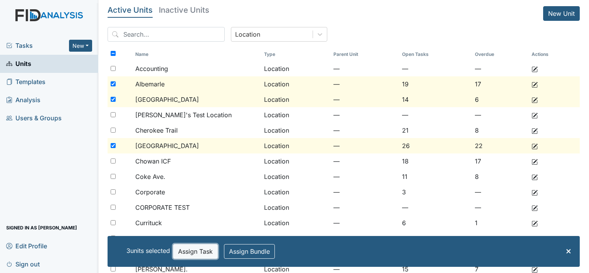
click at [185, 247] on button "Assign Task" at bounding box center [195, 251] width 45 height 15
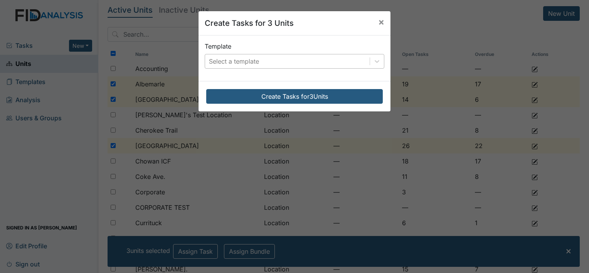
click at [298, 57] on div "Select a template" at bounding box center [287, 61] width 165 height 14
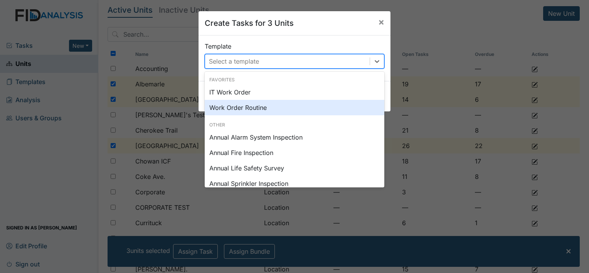
click at [260, 105] on div "Work Order Routine" at bounding box center [295, 107] width 180 height 15
click at [260, 81] on div "Template option Work Order Routine focused, 0 of 2. 31 results available. Use U…" at bounding box center [295, 57] width 192 height 45
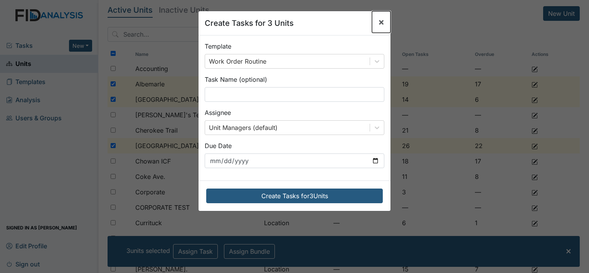
click at [378, 20] on span "×" at bounding box center [381, 21] width 6 height 11
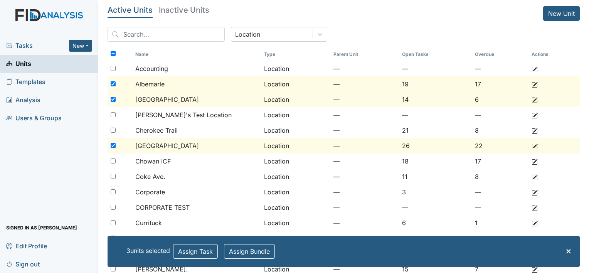
click at [112, 82] on input "checkbox" at bounding box center [113, 83] width 5 height 5
checkbox input "false"
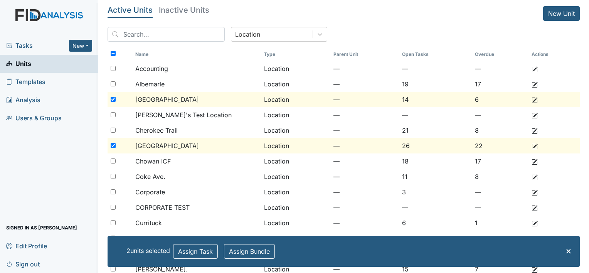
click at [111, 99] on input "checkbox" at bounding box center [113, 99] width 5 height 5
checkbox input "false"
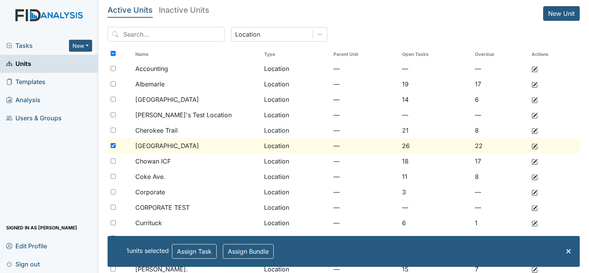
click at [113, 146] on input "checkbox" at bounding box center [113, 145] width 5 height 5
checkbox input "false"
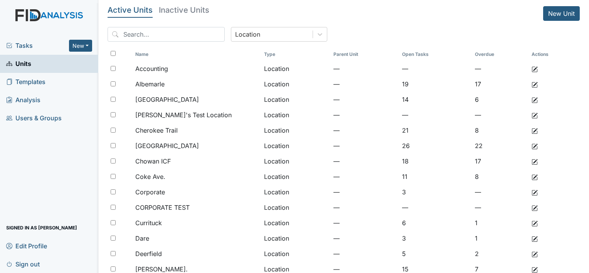
drag, startPoint x: 119, startPoint y: 82, endPoint x: 371, endPoint y: 16, distance: 260.7
click at [371, 16] on header "Active Units Inactive Units New Unit" at bounding box center [344, 13] width 472 height 15
click at [29, 49] on span "Tasks" at bounding box center [37, 45] width 63 height 9
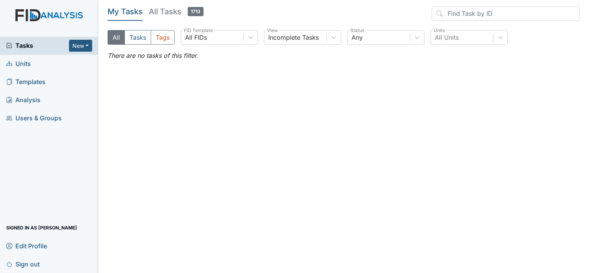
click at [28, 64] on span "Units" at bounding box center [18, 64] width 25 height 12
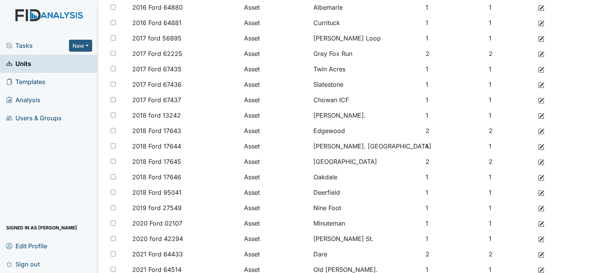
scroll to position [231, 0]
click at [24, 263] on span "Sign out" at bounding box center [23, 264] width 34 height 12
